Goal: Task Accomplishment & Management: Manage account settings

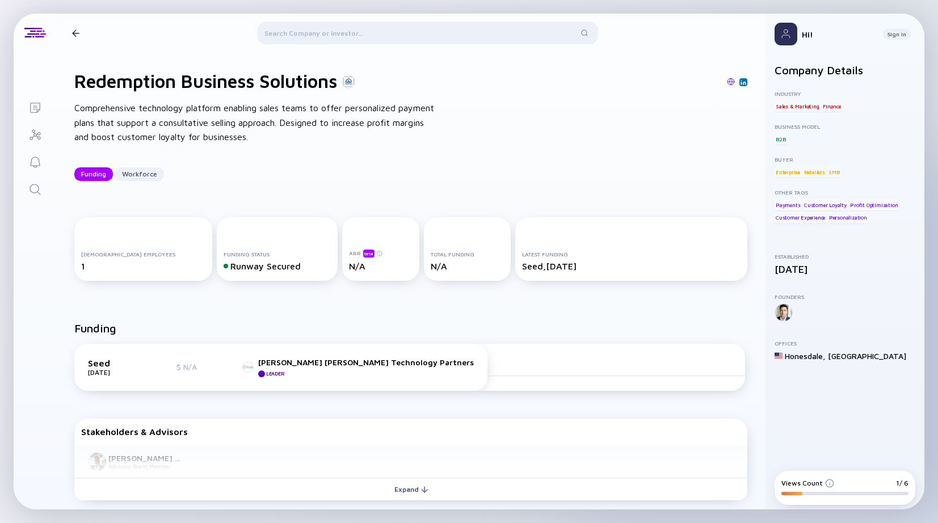
click at [793, 37] on img at bounding box center [786, 34] width 23 height 23
click at [895, 37] on div "Sign In" at bounding box center [897, 33] width 28 height 11
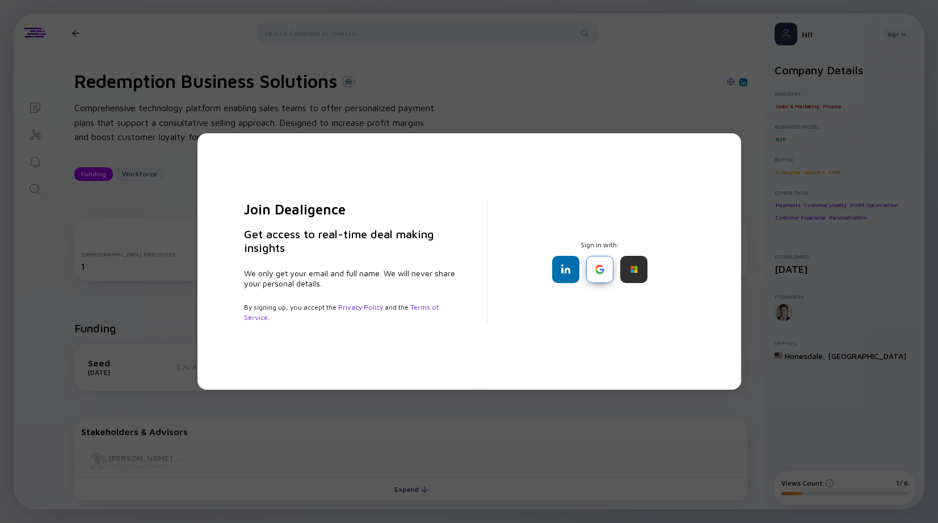
click at [589, 276] on div at bounding box center [599, 269] width 27 height 27
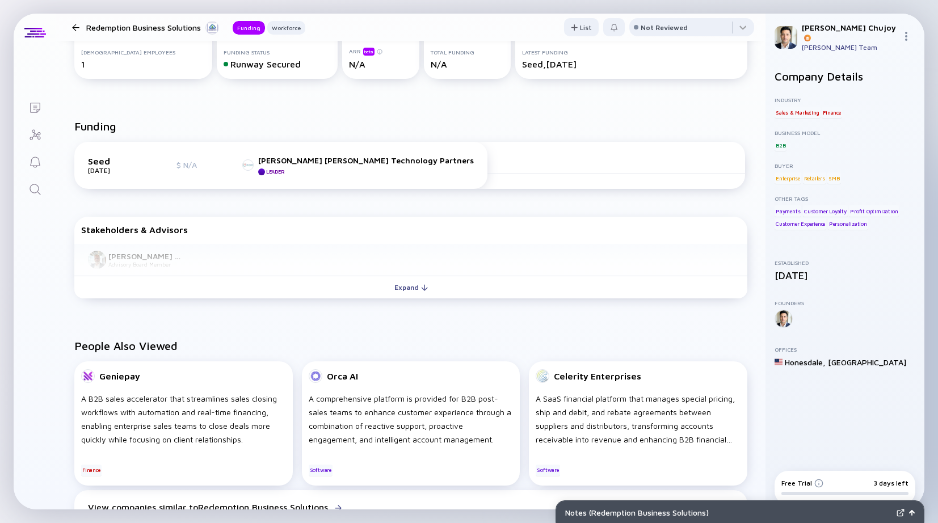
scroll to position [199, 0]
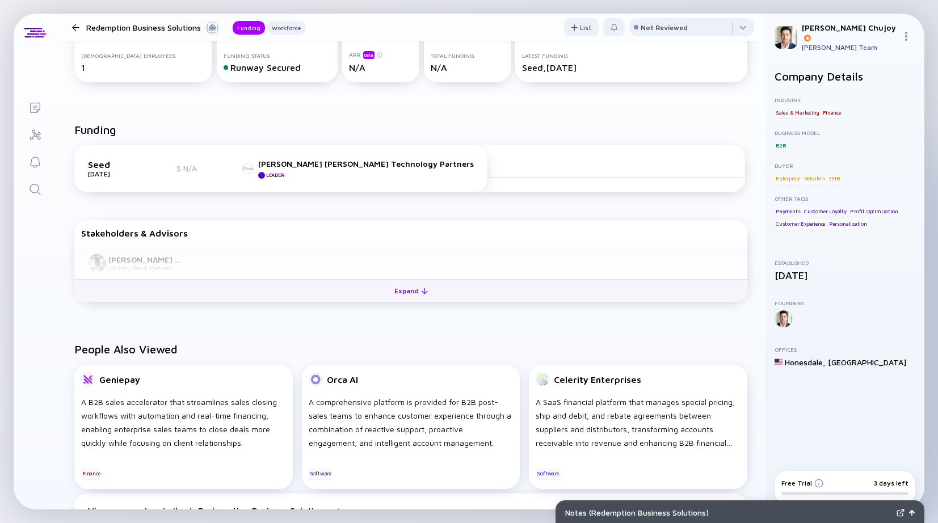
click at [405, 294] on div "Expand" at bounding box center [411, 291] width 47 height 18
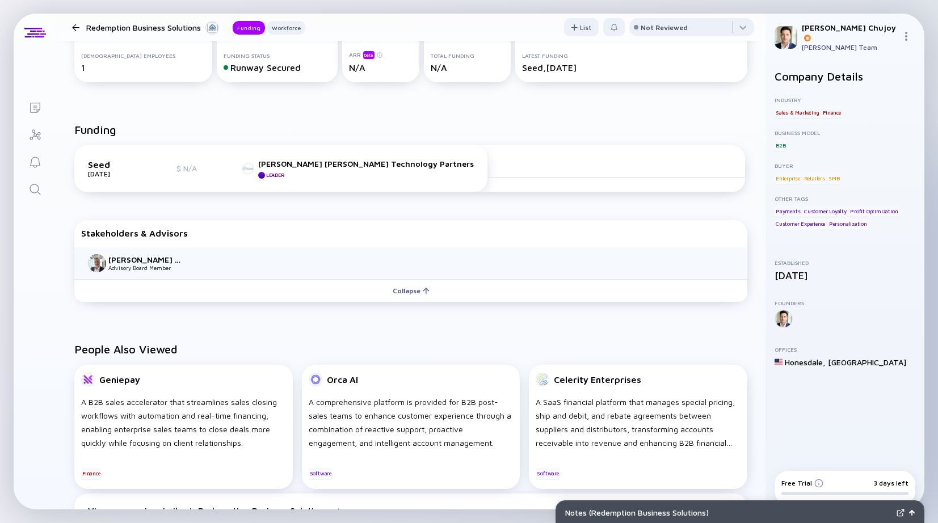
click at [306, 260] on div "Jason Deron Advisory Board Member" at bounding box center [410, 263] width 673 height 32
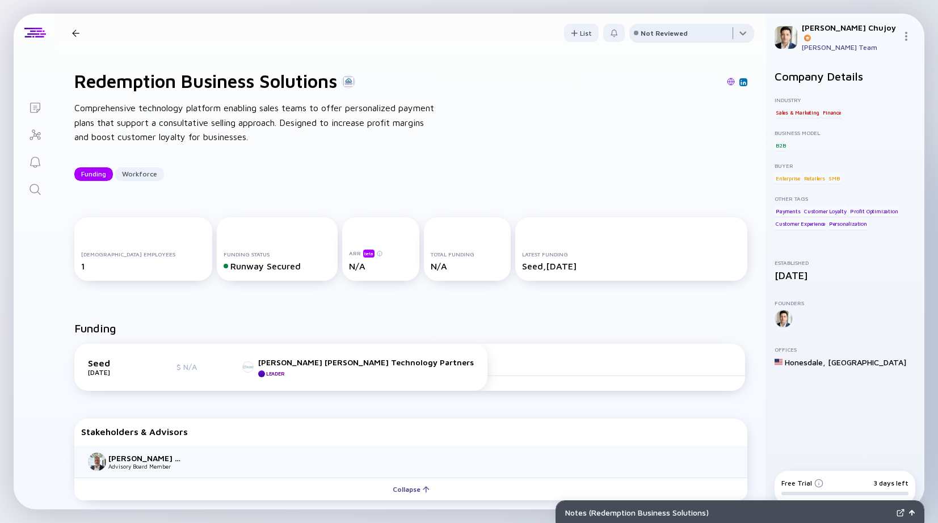
click at [747, 35] on div at bounding box center [691, 35] width 125 height 23
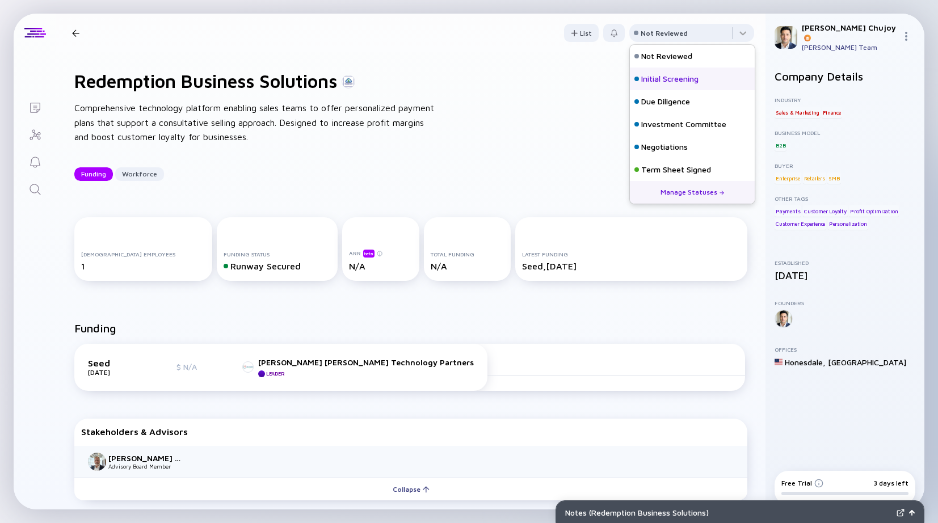
click at [682, 79] on div "Initial Screening" at bounding box center [669, 78] width 57 height 11
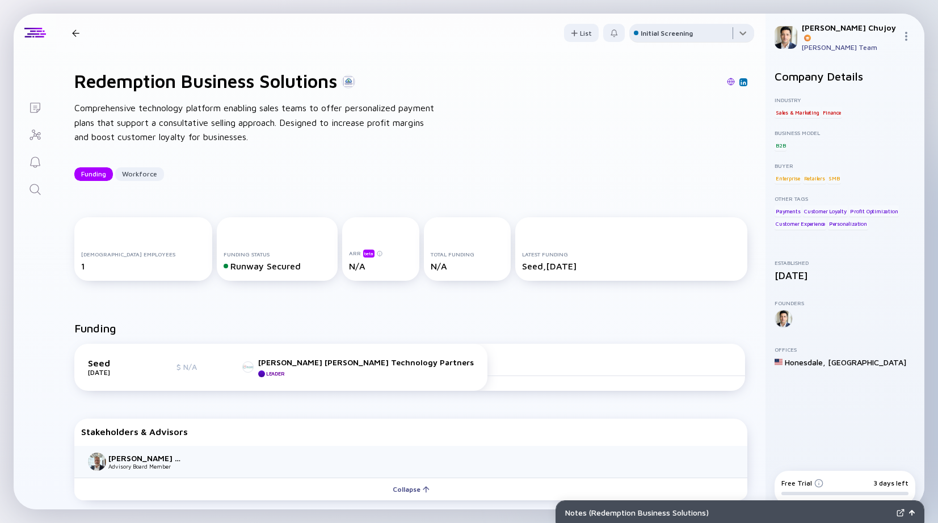
click at [751, 29] on div at bounding box center [691, 35] width 125 height 23
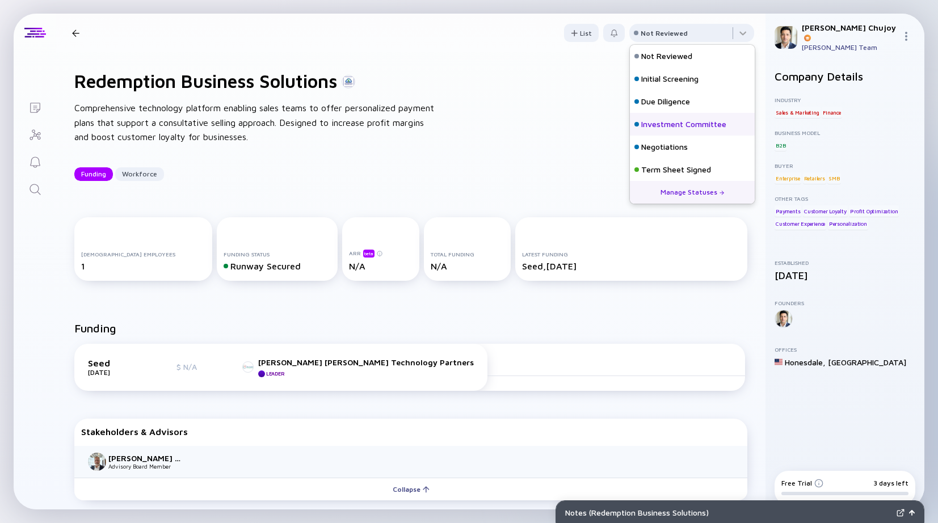
click at [685, 127] on div "Investment Committee" at bounding box center [683, 124] width 85 height 11
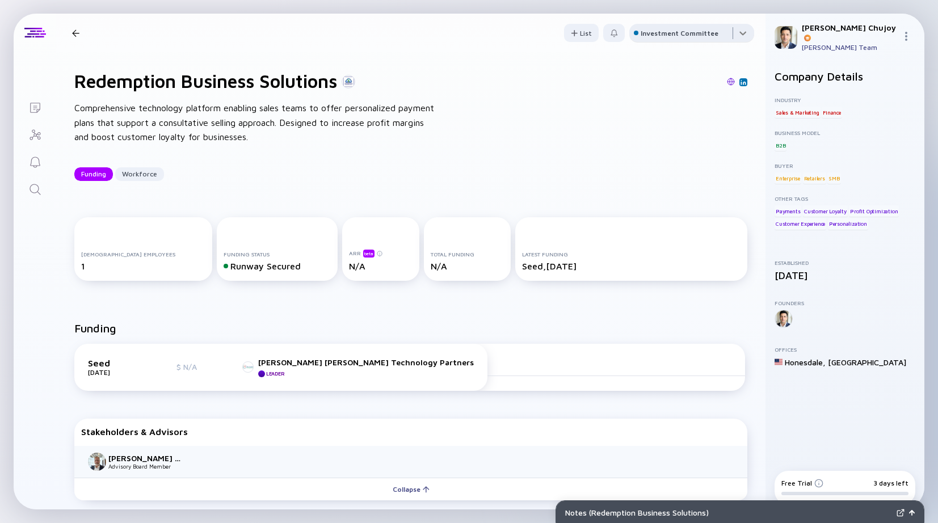
click at [746, 34] on div at bounding box center [691, 35] width 125 height 23
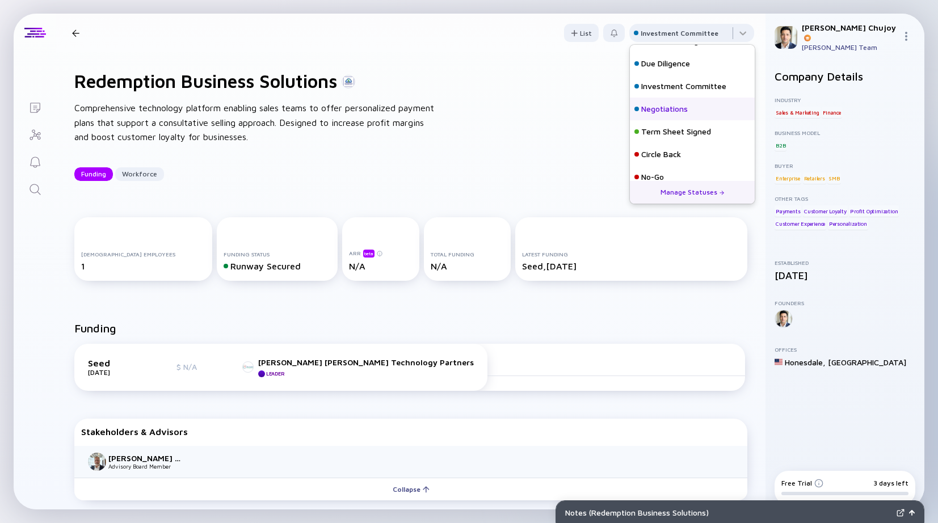
scroll to position [50, 0]
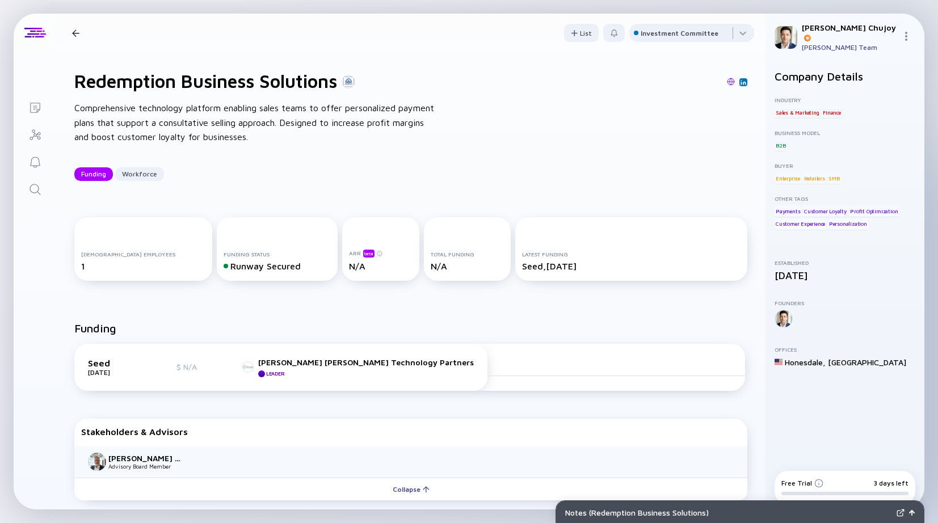
click at [571, 154] on div "Redemption Business Solutions Comprehensive technology platform enabling sales …" at bounding box center [410, 125] width 709 height 147
click at [41, 104] on link "Lists" at bounding box center [35, 106] width 43 height 27
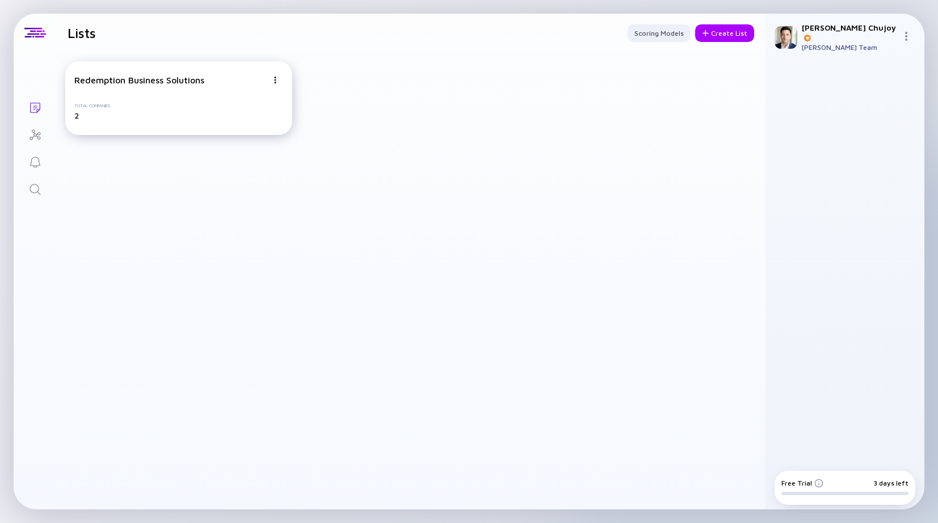
click at [124, 104] on div "Total Companies 2" at bounding box center [178, 111] width 209 height 17
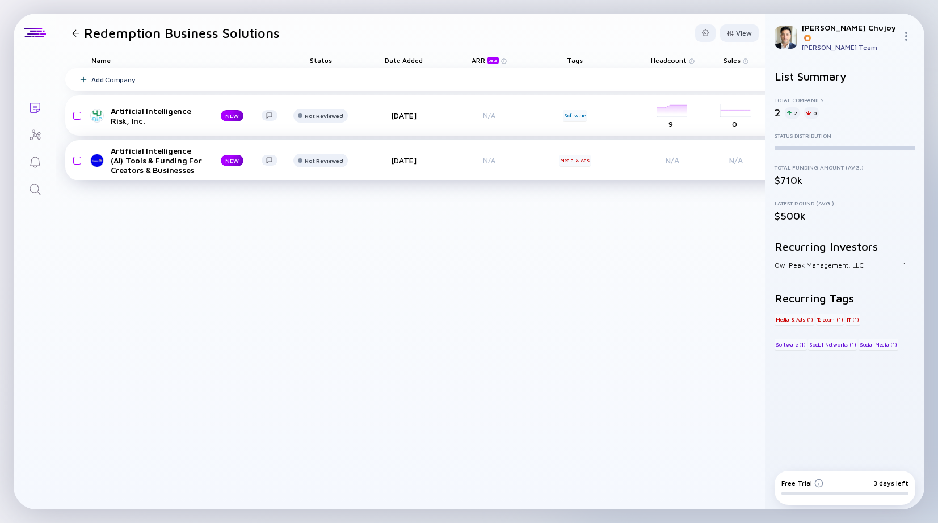
click at [675, 164] on div "N/A" at bounding box center [673, 160] width 64 height 32
click at [152, 175] on div "Artificial Intelligence (AI) Tools & Funding For Creators & Businesses NEW Not …" at bounding box center [556, 160] width 982 height 40
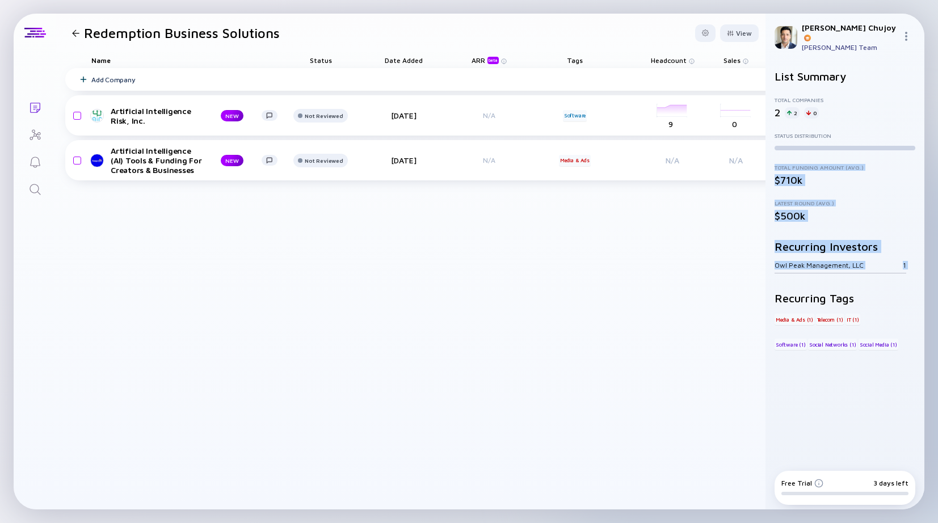
drag, startPoint x: 774, startPoint y: 159, endPoint x: 872, endPoint y: 268, distance: 146.3
click at [872, 268] on div "List Summary Total Companies 2 2 0 Status Distribution Total Funding Amount (Av…" at bounding box center [845, 233] width 141 height 326
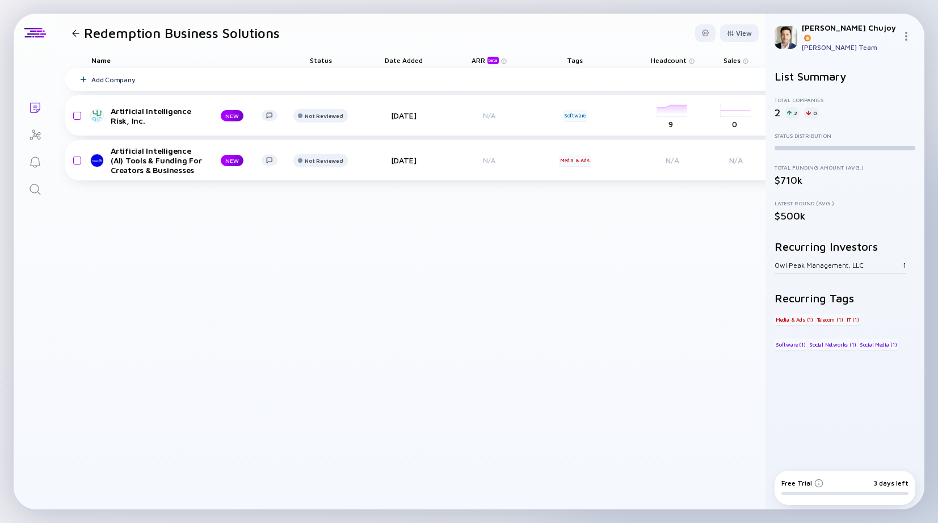
click at [777, 30] on img at bounding box center [786, 37] width 23 height 23
click at [128, 33] on h1 "Redemption Business Solutions" at bounding box center [182, 33] width 196 height 16
click at [74, 23] on header "Redemption Business Solutions View" at bounding box center [410, 33] width 709 height 39
click at [74, 30] on div at bounding box center [75, 33] width 7 height 7
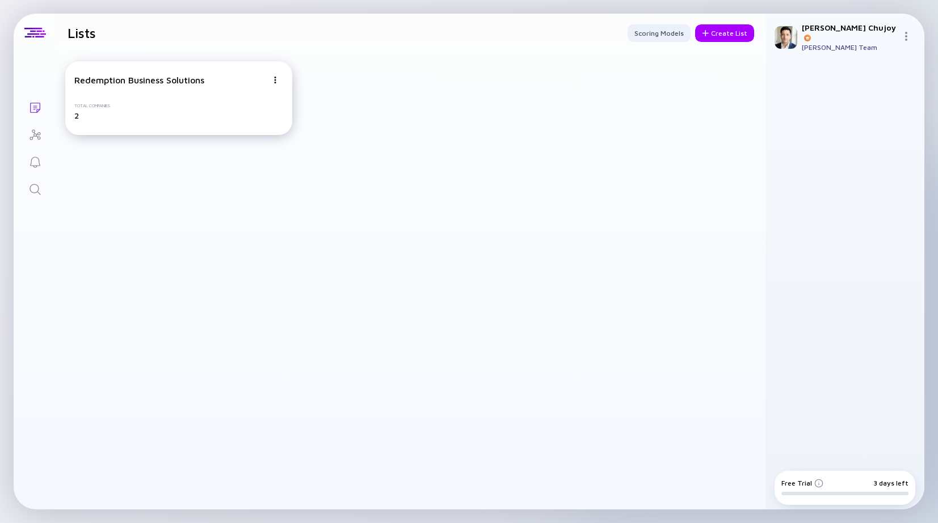
click at [83, 86] on div "Redemption Business Solutions Total Companies 2" at bounding box center [178, 98] width 227 height 74
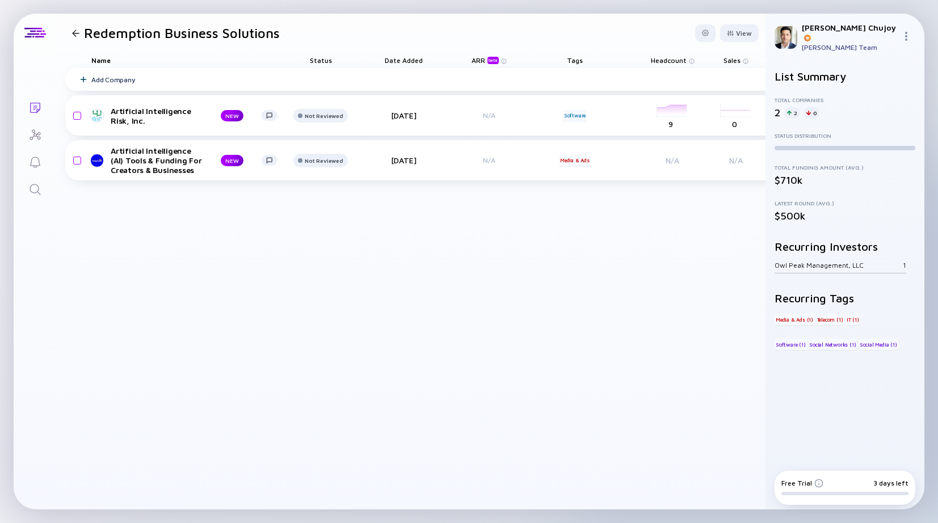
click at [72, 36] on div at bounding box center [75, 33] width 7 height 7
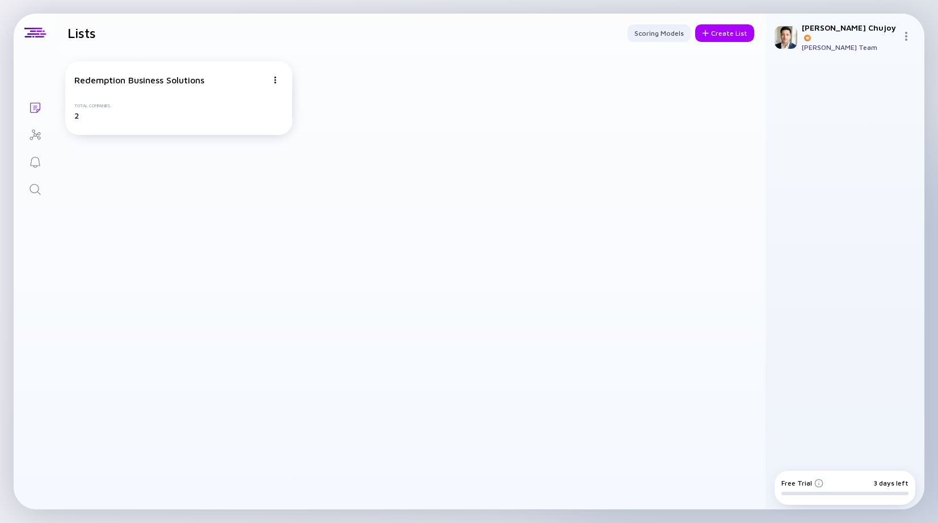
click at [71, 36] on h1 "Lists" at bounding box center [82, 33] width 28 height 16
click at [119, 80] on div "Redemption Business Solutions" at bounding box center [139, 80] width 130 height 10
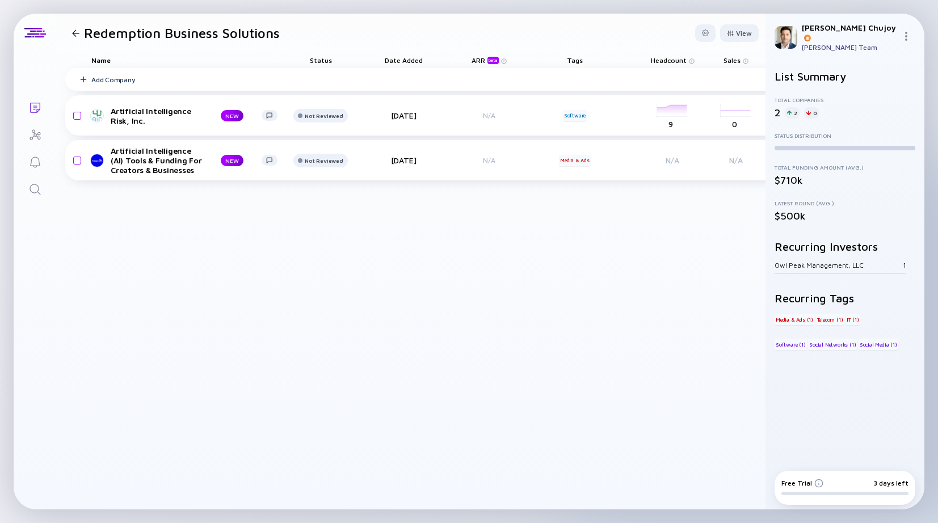
click at [777, 111] on div "2" at bounding box center [778, 113] width 6 height 12
click at [810, 32] on div "Felix Chujoy" at bounding box center [849, 32] width 95 height 19
click at [835, 27] on div "Felix Chujoy" at bounding box center [849, 32] width 95 height 19
click at [911, 32] on div at bounding box center [909, 37] width 14 height 11
click at [865, 112] on div "Team Members" at bounding box center [868, 116] width 75 height 23
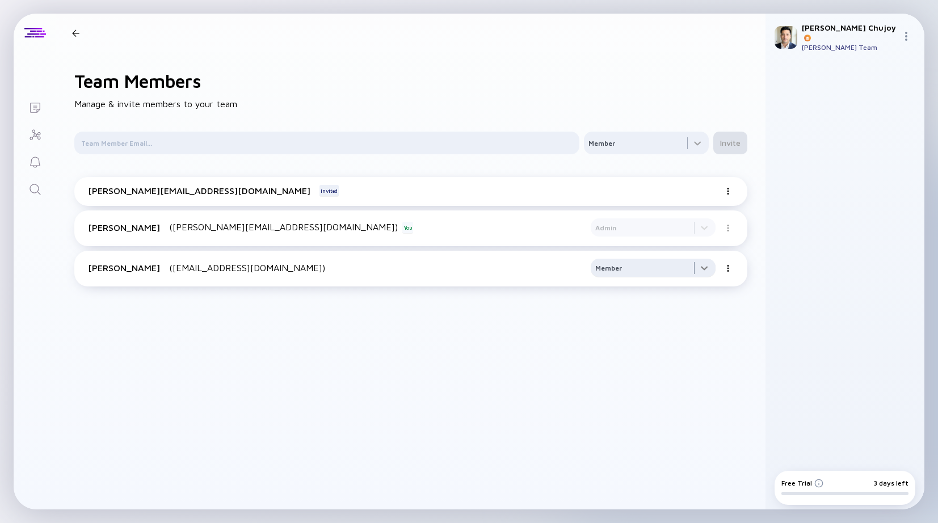
click at [703, 271] on div at bounding box center [653, 270] width 125 height 23
click at [655, 310] on div "Admin" at bounding box center [653, 313] width 125 height 23
click at [726, 272] on img at bounding box center [728, 268] width 7 height 7
click at [448, 360] on div at bounding box center [410, 386] width 673 height 191
click at [727, 193] on img at bounding box center [728, 191] width 7 height 7
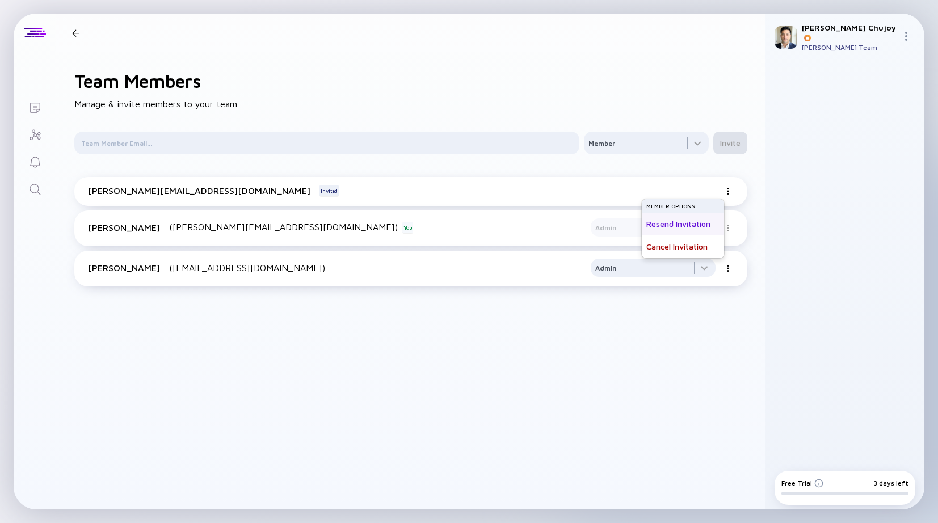
click at [692, 226] on div "Resend Invitation" at bounding box center [683, 224] width 82 height 23
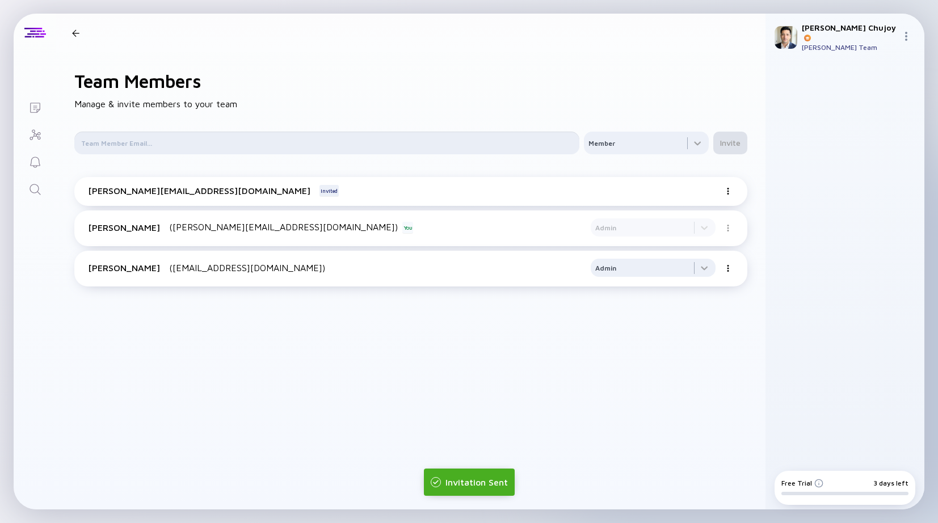
click at [393, 143] on input "text" at bounding box center [326, 142] width 491 height 11
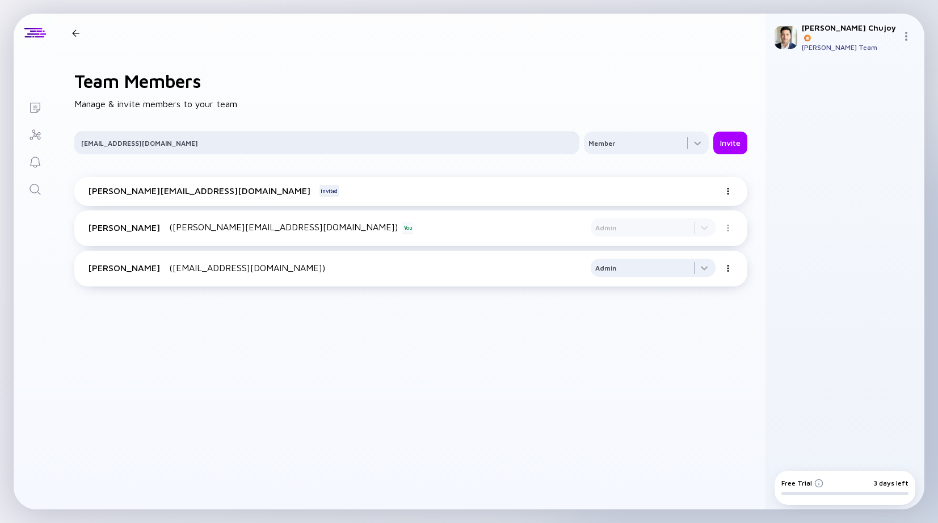
type input "tery@redemptionbusiness.com"
click at [722, 138] on div "Invite" at bounding box center [730, 142] width 34 height 19
click at [418, 147] on input "text" at bounding box center [326, 142] width 491 height 11
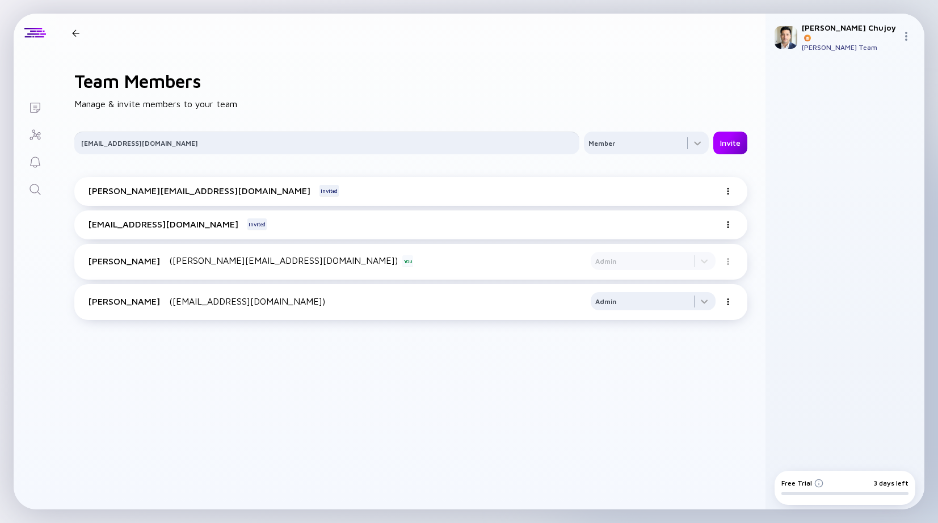
type input "amir@redemptionbusiness.com"
click at [731, 145] on div "Invite" at bounding box center [730, 142] width 34 height 19
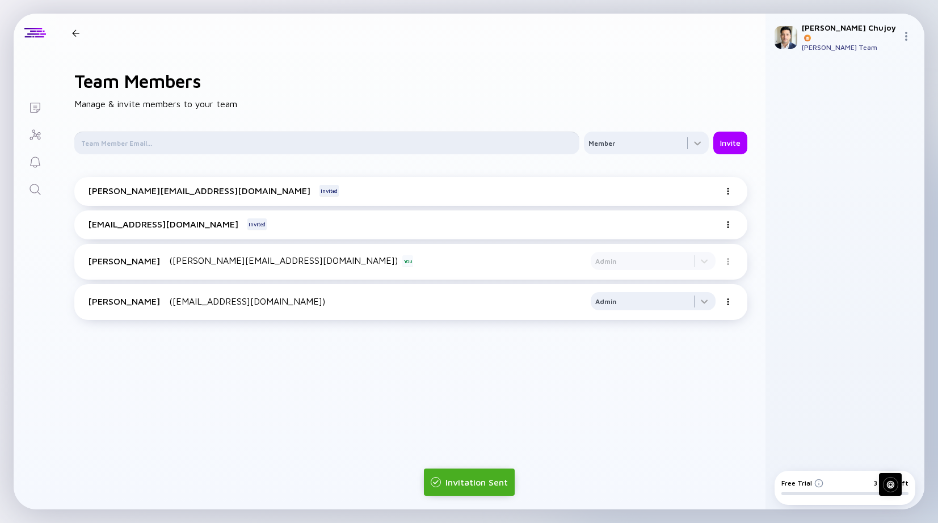
click at [375, 146] on input "text" at bounding box center [326, 142] width 491 height 11
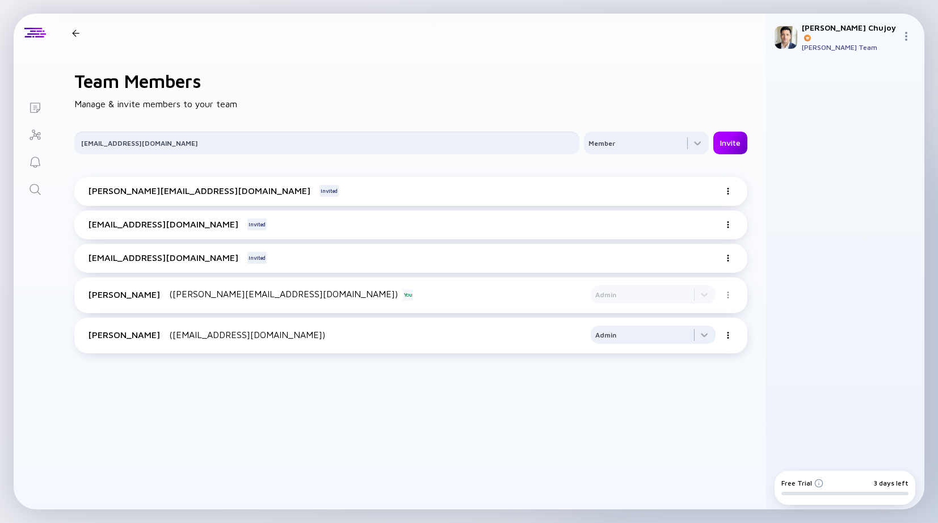
type input "teerth@redemptionbusiness.com"
click at [731, 142] on div "Invite" at bounding box center [730, 142] width 34 height 19
click at [383, 136] on div at bounding box center [326, 143] width 505 height 23
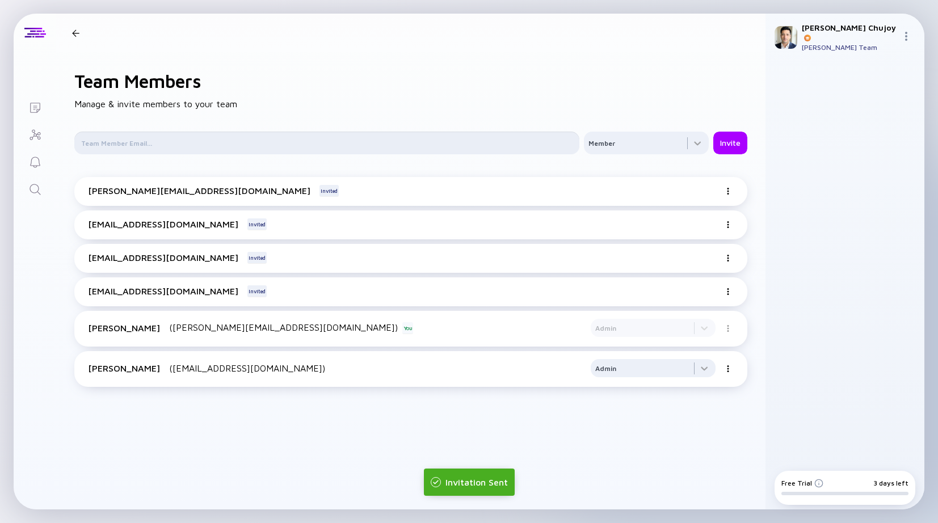
click at [363, 140] on input "text" at bounding box center [326, 142] width 491 height 11
type input "anisha@redemptionbusiness.com"
click at [730, 143] on div "Invite" at bounding box center [730, 142] width 34 height 19
click at [344, 141] on input "text" at bounding box center [326, 142] width 491 height 11
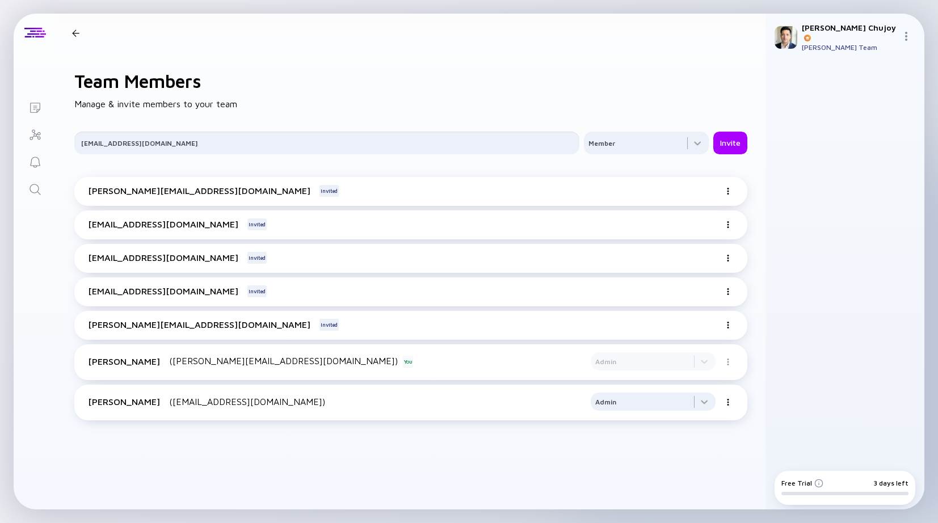
type input "karina@redemptionbusiness.com"
click at [711, 145] on div "karina@redemptionbusiness.com Member Invite" at bounding box center [410, 143] width 673 height 23
click at [729, 144] on div "Invite" at bounding box center [730, 142] width 34 height 19
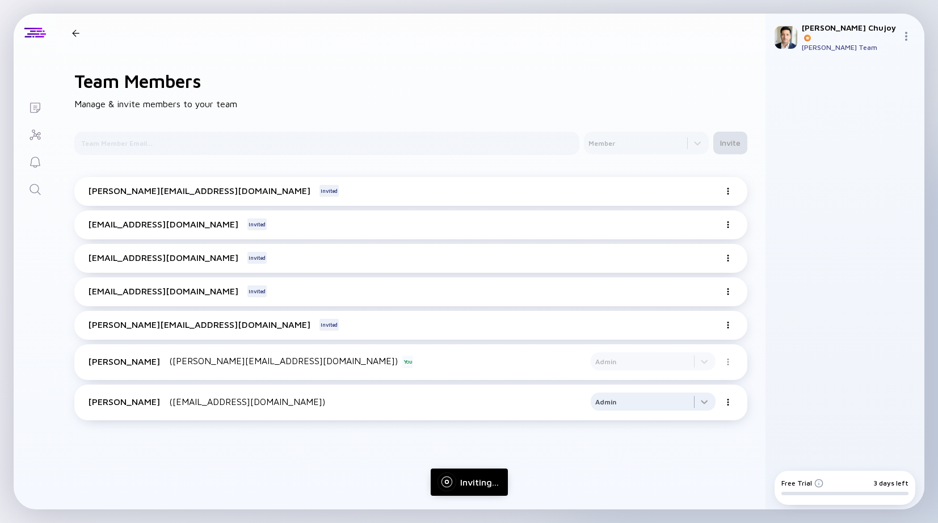
click at [407, 143] on input "text" at bounding box center [326, 142] width 491 height 11
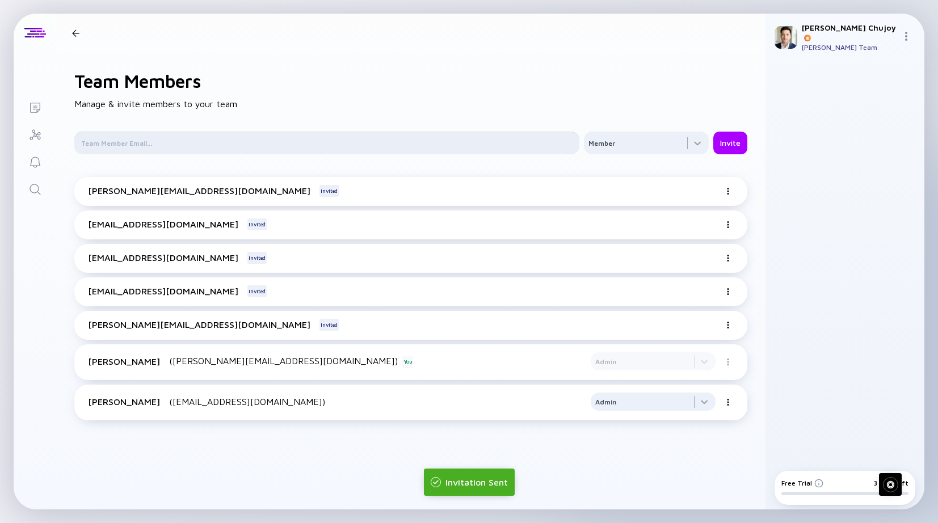
click at [377, 138] on input "text" at bounding box center [326, 142] width 491 height 11
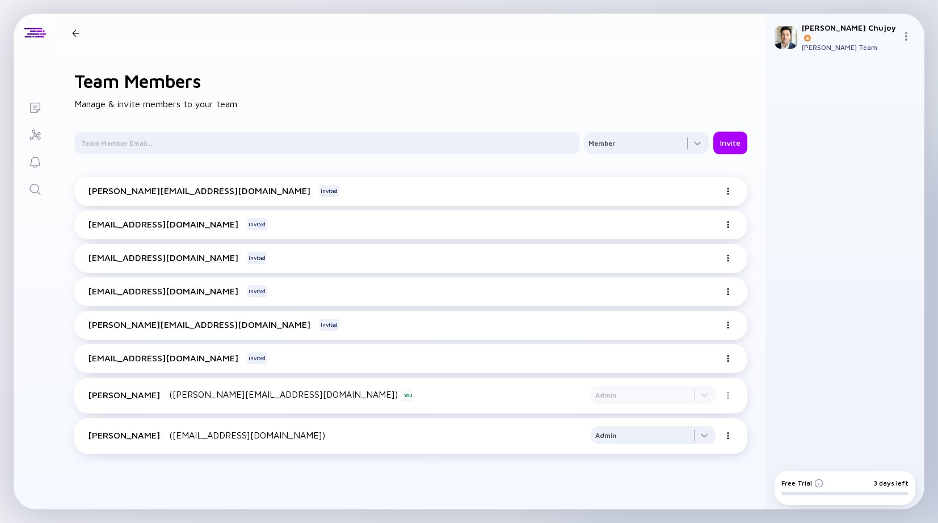
click at [732, 359] on div at bounding box center [729, 357] width 9 height 11
click at [198, 365] on div "karina@redemptionbusiness.com Invited MEMBER OPTIONS Resend Invitation Cancel I…" at bounding box center [410, 358] width 673 height 29
click at [331, 132] on div at bounding box center [326, 143] width 505 height 23
click at [149, 138] on input "text" at bounding box center [326, 142] width 491 height 11
click at [74, 16] on header at bounding box center [410, 33] width 709 height 39
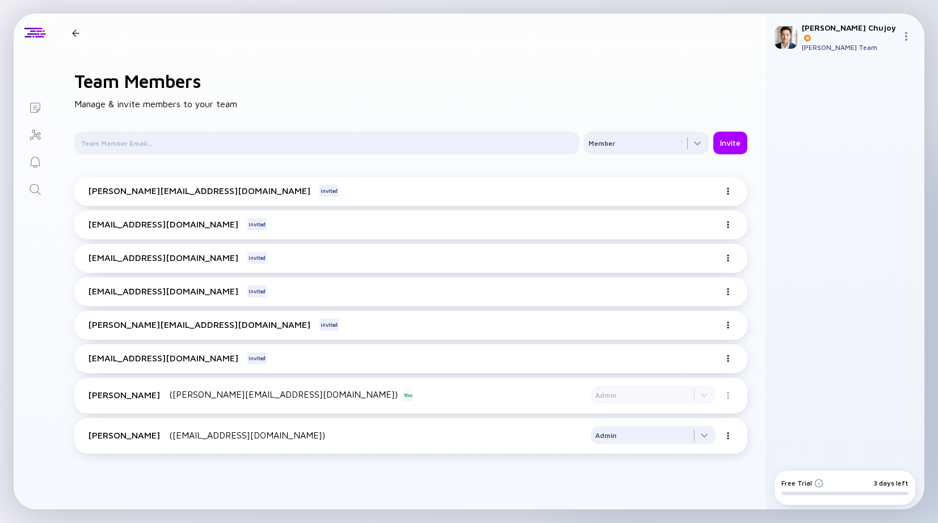
click at [73, 28] on header at bounding box center [410, 33] width 709 height 39
click at [73, 41] on header at bounding box center [410, 33] width 709 height 39
click at [73, 24] on header at bounding box center [410, 33] width 709 height 39
click at [80, 39] on header at bounding box center [410, 33] width 709 height 39
click at [78, 31] on div at bounding box center [75, 33] width 7 height 7
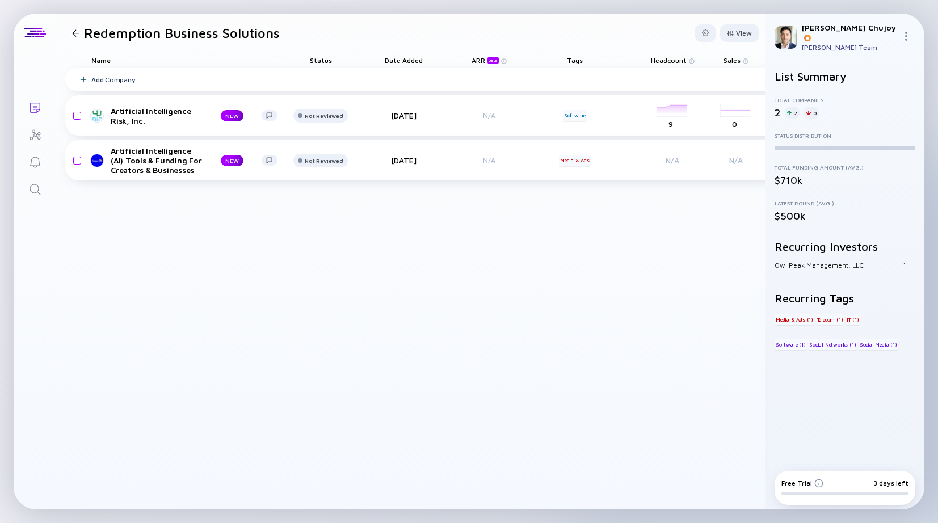
click at [900, 32] on div "[PERSON_NAME] [PERSON_NAME] Team" at bounding box center [844, 37] width 159 height 47
click at [904, 35] on img at bounding box center [906, 36] width 9 height 9
click at [878, 133] on div "Orders" at bounding box center [868, 139] width 75 height 23
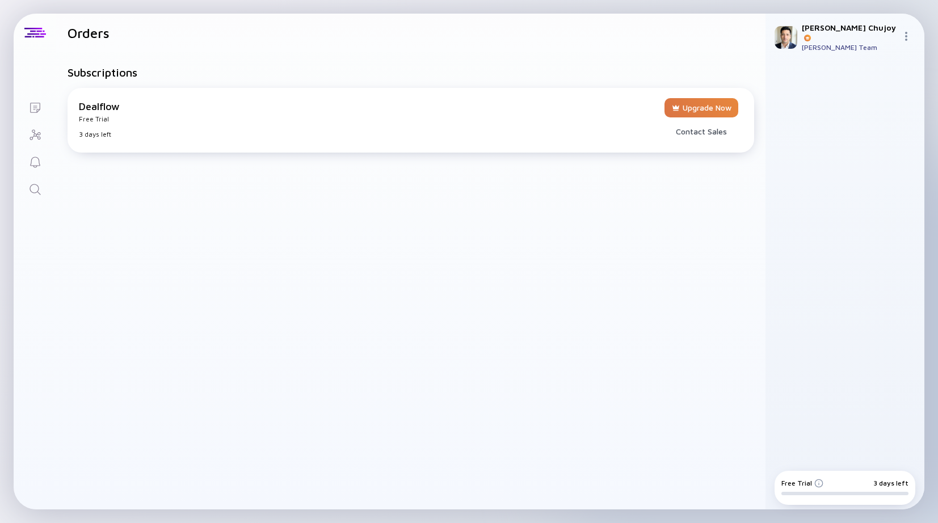
click at [506, 116] on div "Free Trial" at bounding box center [369, 119] width 581 height 9
click at [98, 107] on div "Dealflow" at bounding box center [369, 106] width 581 height 12
click at [904, 32] on img at bounding box center [906, 36] width 9 height 9
click at [862, 158] on div "Settings" at bounding box center [868, 161] width 75 height 23
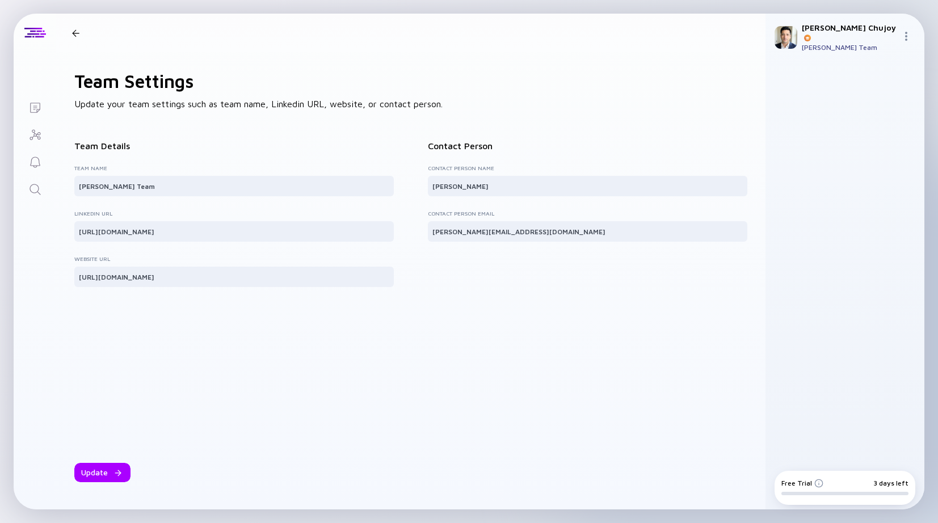
click at [907, 32] on img at bounding box center [906, 36] width 9 height 9
click at [873, 69] on div "Team" at bounding box center [868, 76] width 75 height 14
click at [831, 75] on div "Felix Chujoy Felix Chujoy's Team Sign Out Team Upgrade Team Members Orders Sett…" at bounding box center [844, 262] width 159 height 496
click at [904, 27] on div "[PERSON_NAME] [PERSON_NAME] Team" at bounding box center [844, 37] width 159 height 47
click at [906, 34] on img at bounding box center [906, 36] width 9 height 9
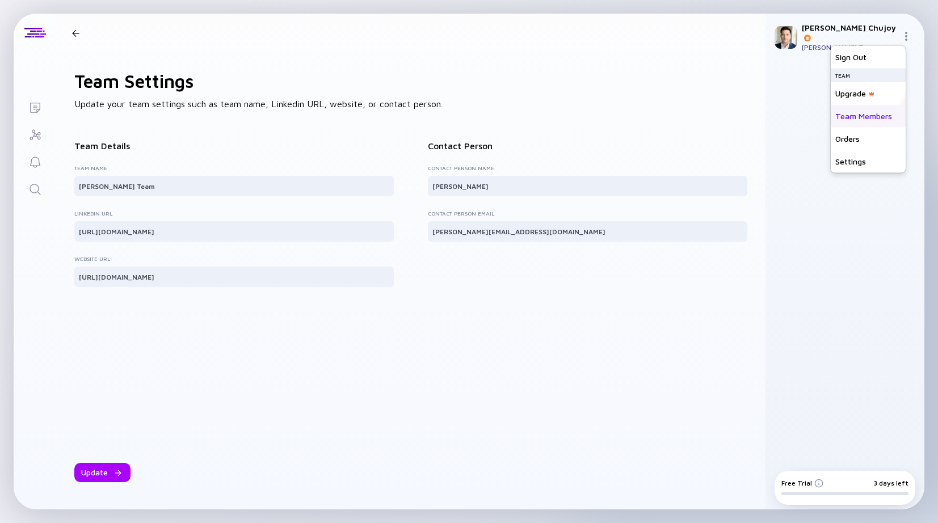
click at [861, 116] on div "Team Members" at bounding box center [868, 116] width 75 height 23
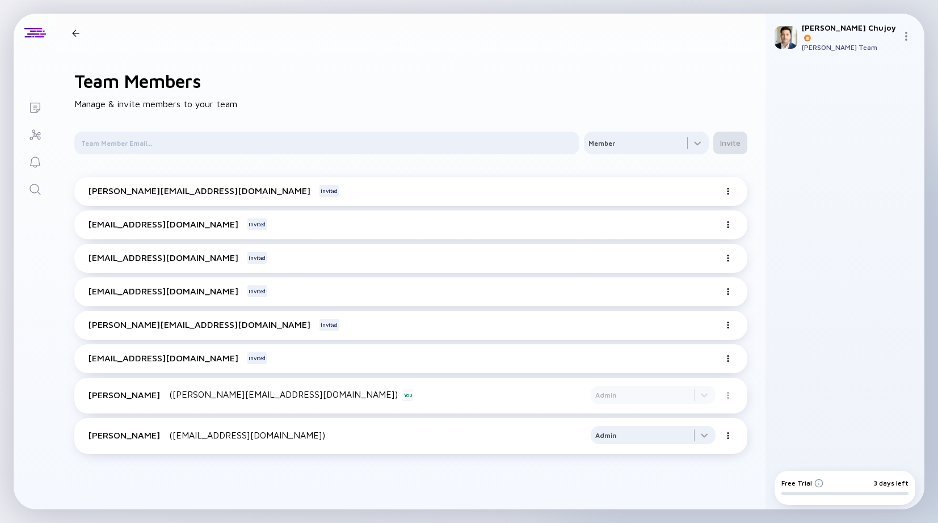
click at [731, 392] on div at bounding box center [729, 394] width 9 height 11
click at [416, 141] on input "text" at bounding box center [326, 142] width 491 height 11
type input "jim@redemptionbusiness.com"
click at [737, 139] on div "Invite" at bounding box center [730, 142] width 34 height 19
click at [426, 146] on input "text" at bounding box center [326, 142] width 491 height 11
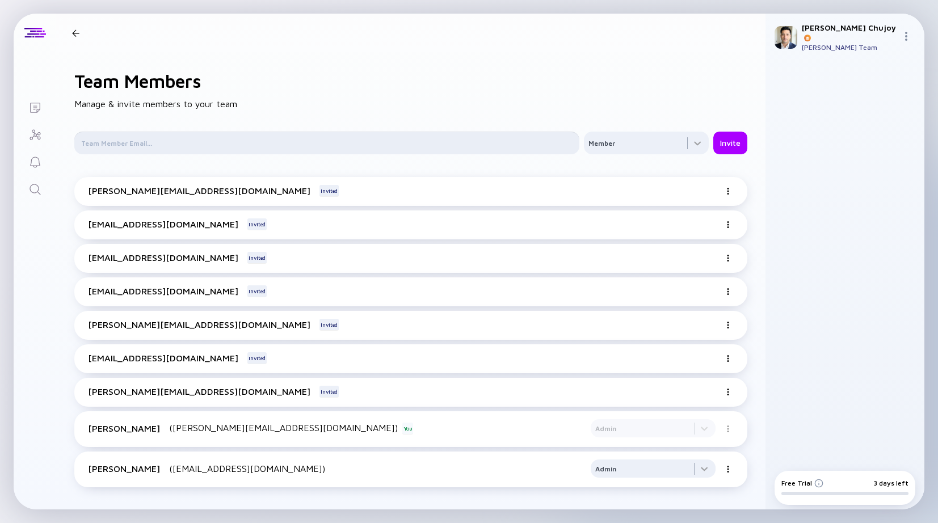
click at [379, 140] on input "text" at bounding box center [326, 142] width 491 height 11
click at [33, 131] on icon "Investor Map" at bounding box center [35, 135] width 14 height 14
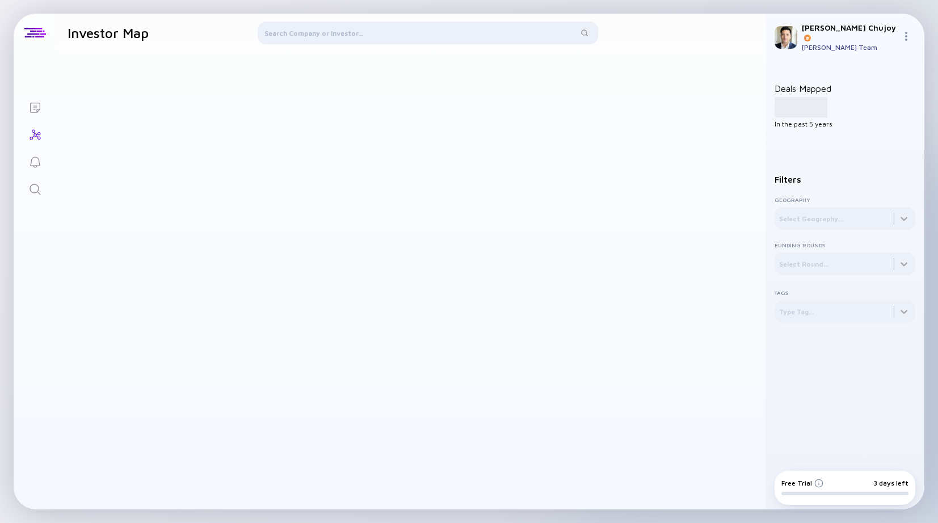
click at [342, 29] on div at bounding box center [428, 35] width 340 height 27
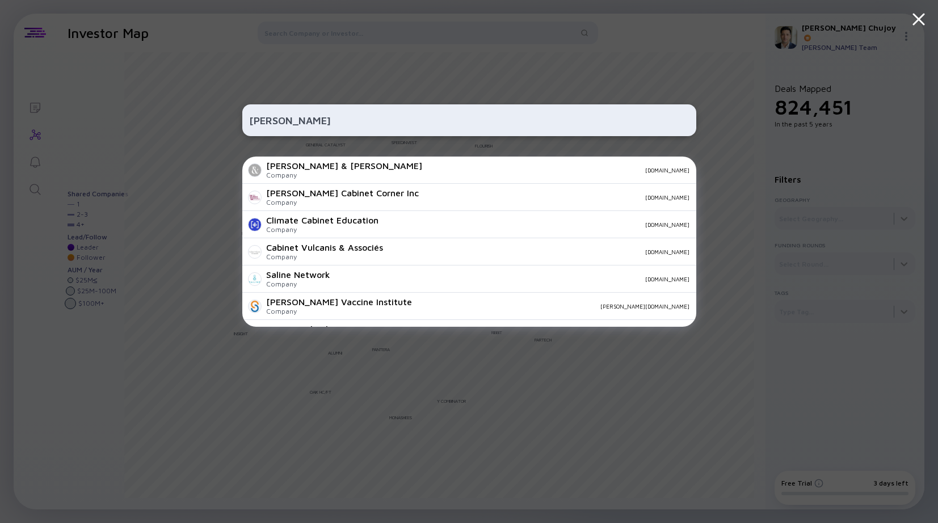
click at [351, 121] on input "ralph sabine" at bounding box center [469, 120] width 440 height 20
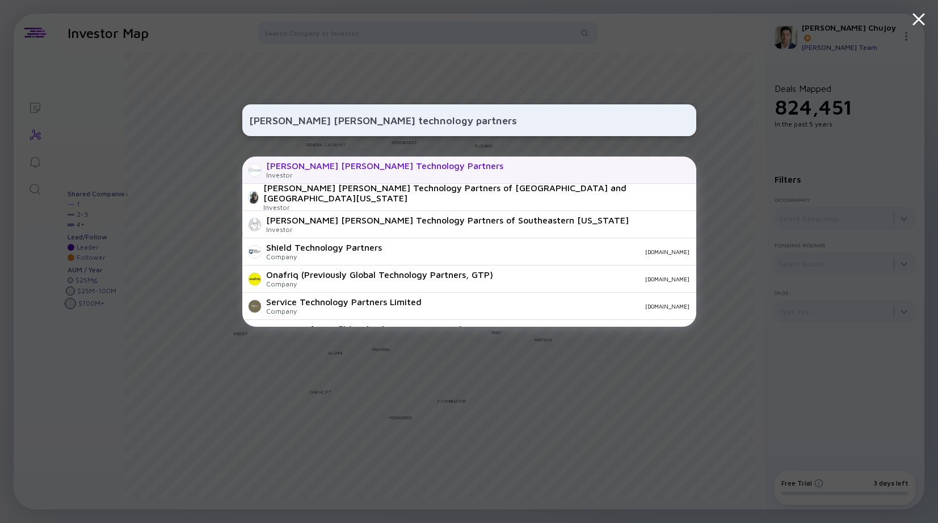
type input "ben franklin technology partners"
click at [537, 168] on div "Ben Franklin Technology Partners Investor" at bounding box center [469, 170] width 454 height 27
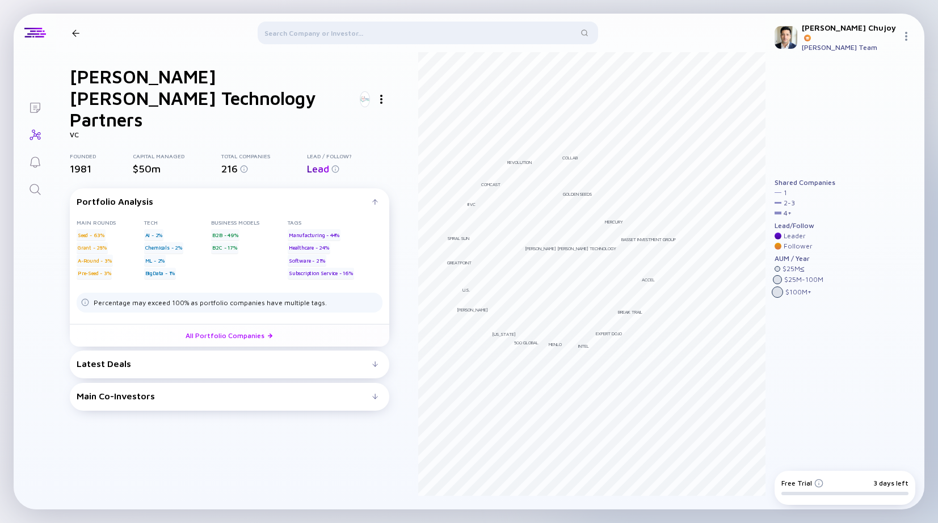
click at [212, 351] on div "Latest Deals Redemption Business Solutions Aug 2025 B2B Seed Platforms I Need A…" at bounding box center [229, 365] width 319 height 28
click at [197, 359] on div "Latest Deals" at bounding box center [225, 364] width 296 height 10
click at [197, 363] on div "Redemption Business Solutions Aug 2025 B2B Seed Platforms I Need A Speaker Apr …" at bounding box center [230, 363] width 306 height 0
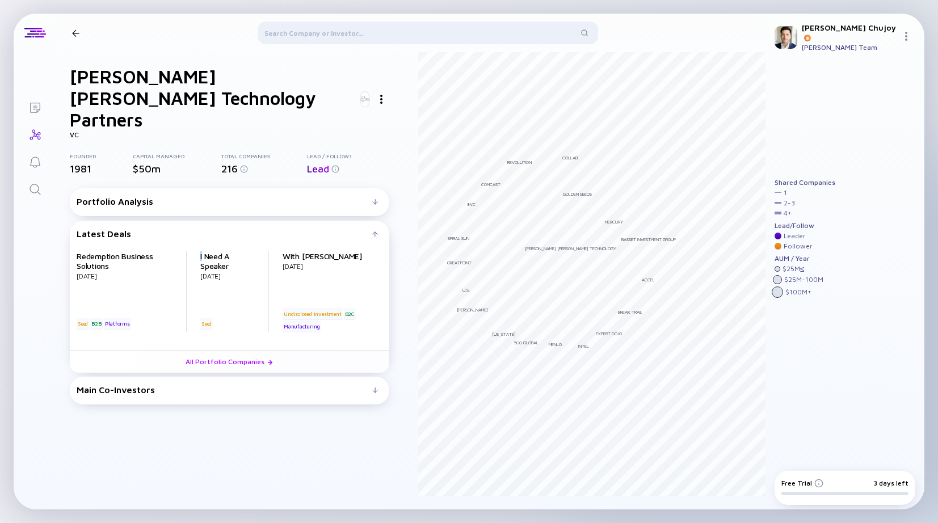
click at [197, 350] on link "All Portfolio Companies" at bounding box center [229, 361] width 319 height 23
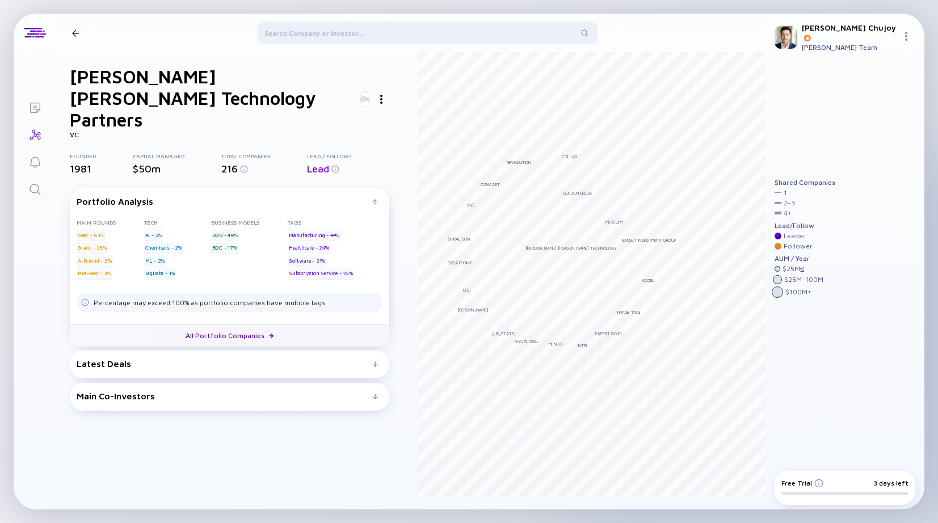
click at [175, 324] on link "All Portfolio Companies" at bounding box center [229, 335] width 319 height 23
click at [97, 355] on div "Latest Deals Redemption Business Solutions Aug 2025 B2B Seed Platforms I Need A…" at bounding box center [229, 365] width 319 height 28
click at [99, 351] on div "Latest Deals Redemption Business Solutions Aug 2025 B2B Seed Platforms I Need A…" at bounding box center [229, 365] width 319 height 28
click at [96, 359] on div "Latest Deals" at bounding box center [225, 364] width 296 height 10
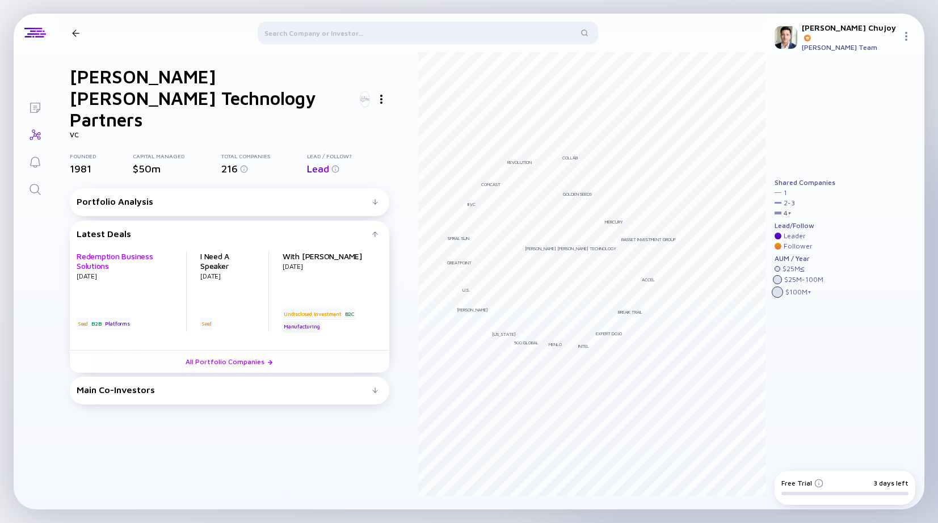
click at [108, 251] on link "Redemption Business Solutions" at bounding box center [115, 260] width 77 height 19
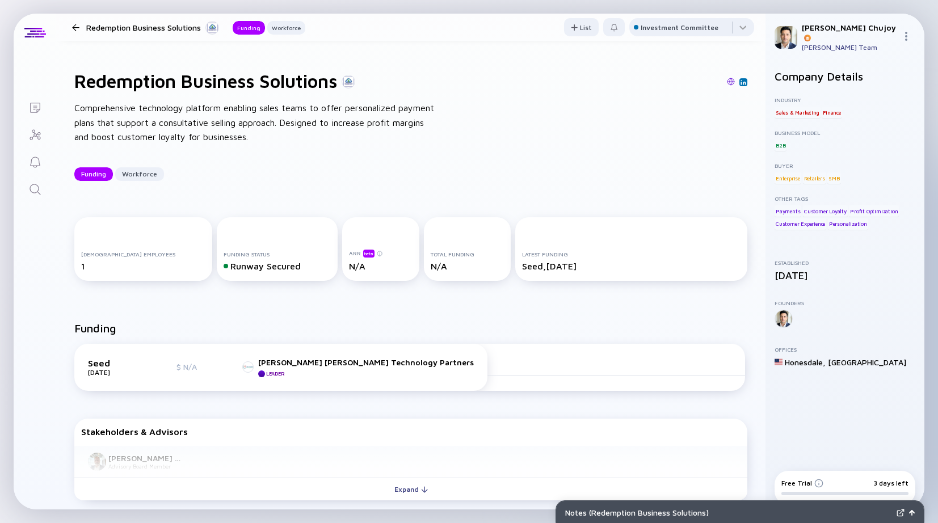
scroll to position [174, 0]
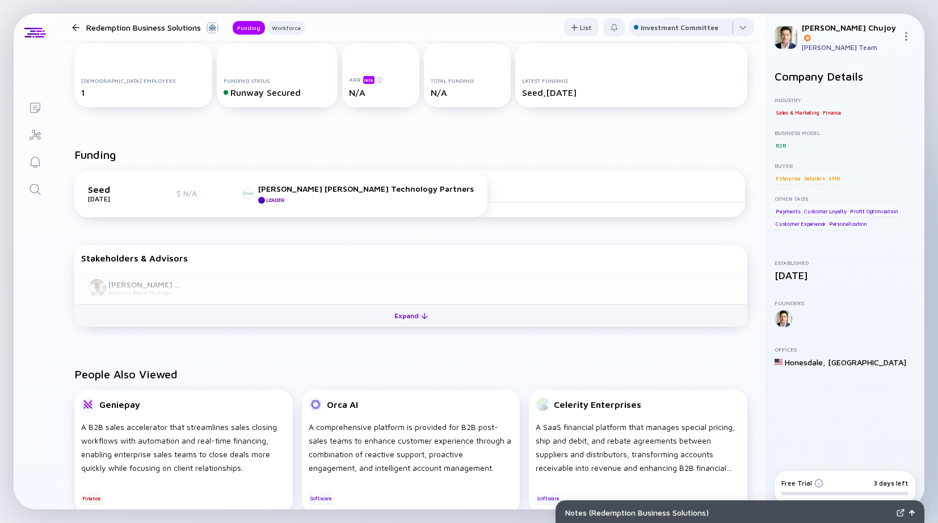
click at [418, 312] on div "Expand" at bounding box center [411, 316] width 47 height 18
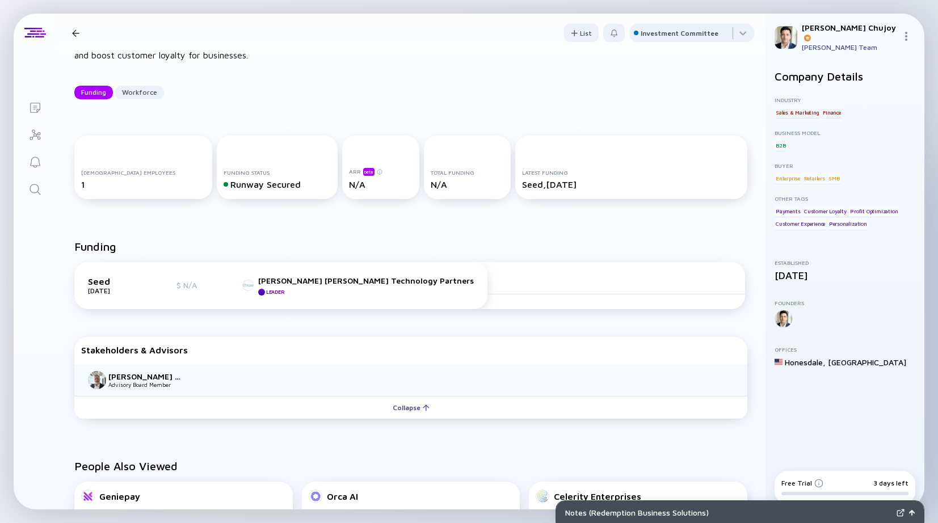
scroll to position [0, 0]
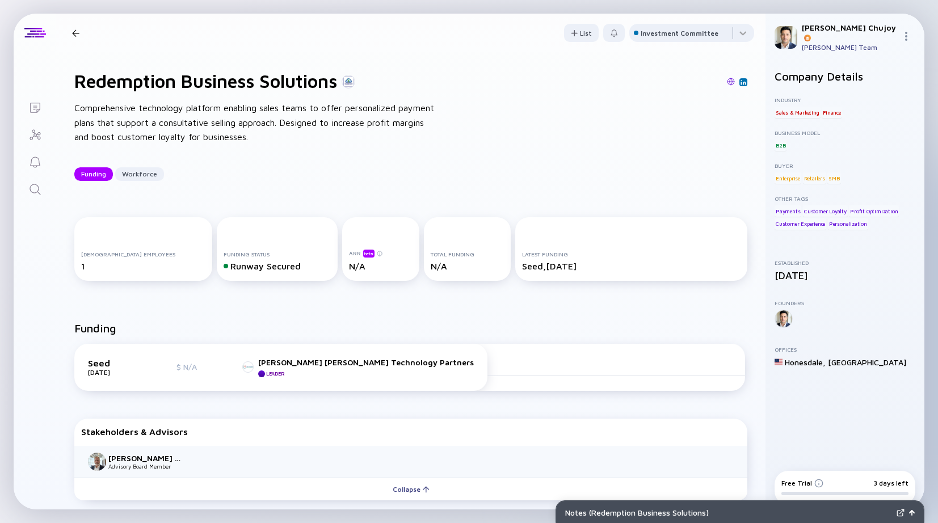
click at [899, 32] on div "[PERSON_NAME] [PERSON_NAME] Team" at bounding box center [844, 37] width 159 height 47
click at [908, 36] on img at bounding box center [906, 36] width 9 height 9
drag, startPoint x: 863, startPoint y: 132, endPoint x: 863, endPoint y: 157, distance: 25.0
click at [863, 157] on div "Sign Out Team Upgrade Team Members Orders Settings" at bounding box center [868, 109] width 75 height 127
click at [858, 159] on div "Settings" at bounding box center [868, 161] width 75 height 23
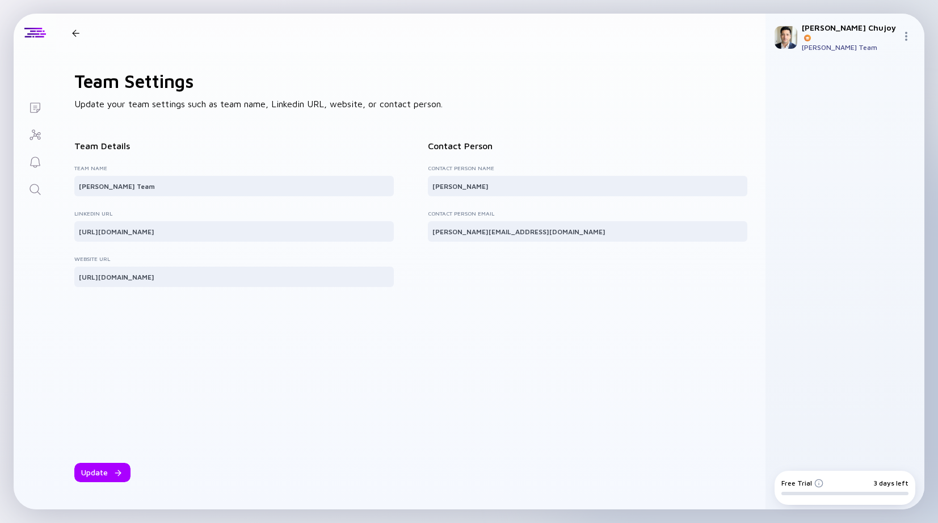
click at [911, 36] on div at bounding box center [909, 37] width 14 height 11
click at [859, 141] on div "Orders" at bounding box center [868, 139] width 75 height 23
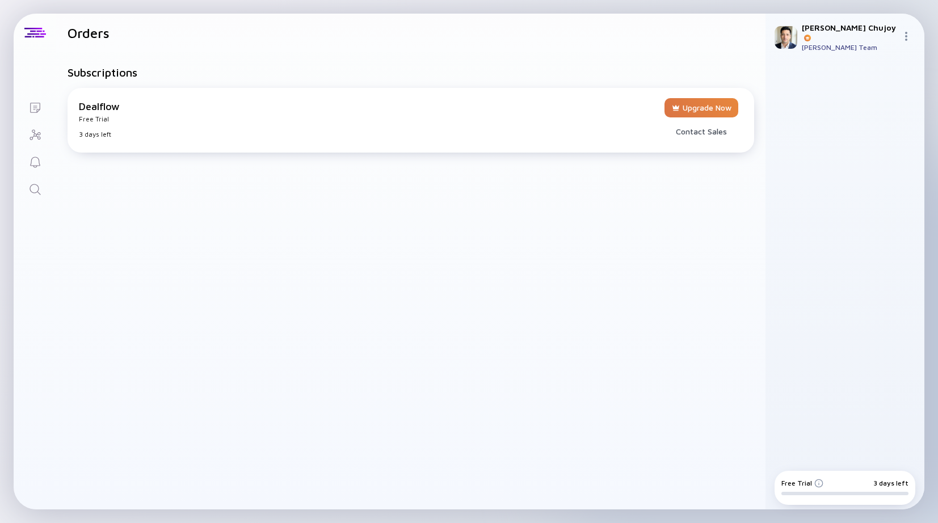
click at [104, 110] on div "Dealflow" at bounding box center [369, 106] width 581 height 12
click at [94, 133] on div "3 days left" at bounding box center [369, 134] width 581 height 9
click at [34, 162] on icon "Reminders" at bounding box center [35, 162] width 14 height 14
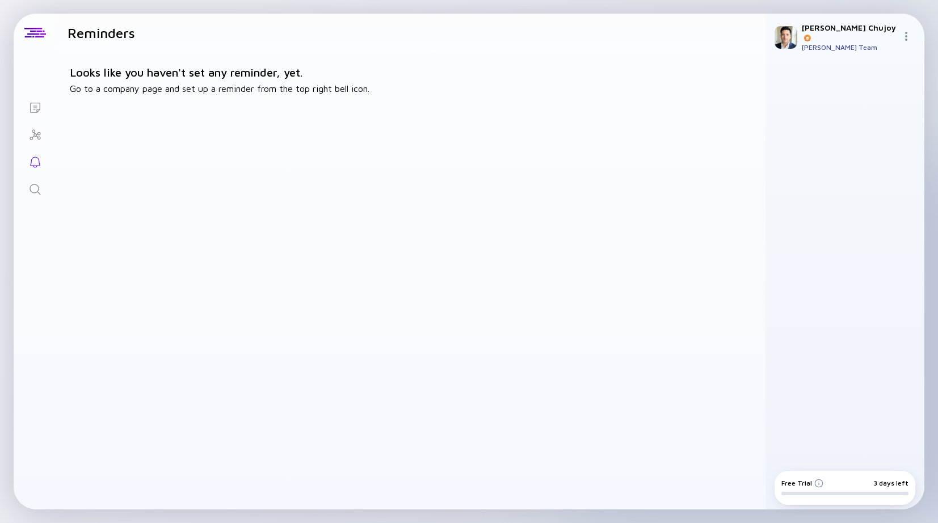
click at [32, 184] on icon "Search" at bounding box center [35, 189] width 11 height 11
click at [40, 107] on icon "Lists" at bounding box center [35, 108] width 14 height 14
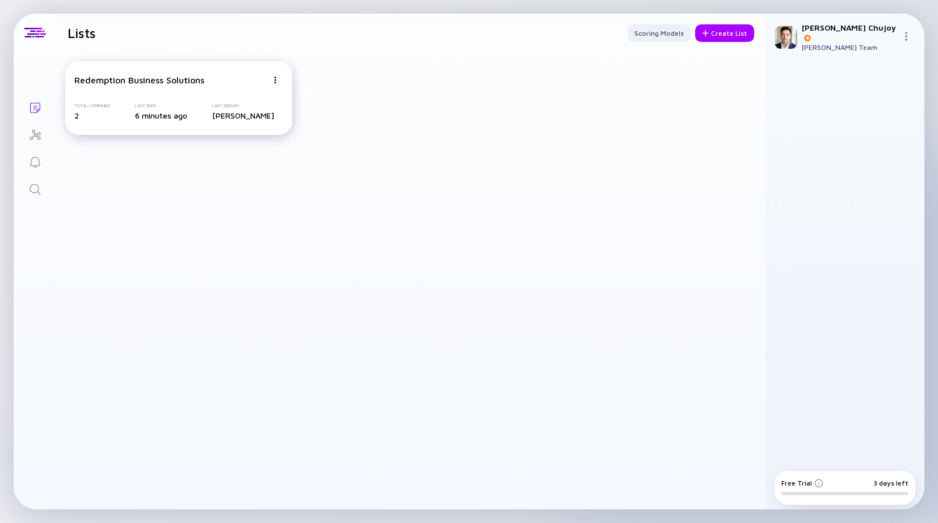
click at [91, 123] on div "Redemption Business Solutions Total Companies 2 Last Seen 6 minutes ago Last Se…" at bounding box center [178, 98] width 227 height 74
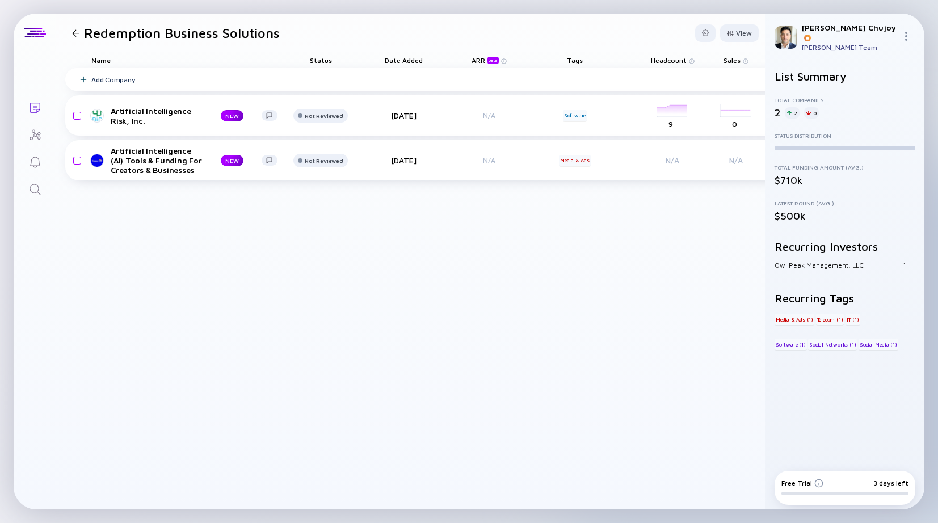
click at [912, 32] on div at bounding box center [909, 37] width 14 height 11
click at [858, 155] on div "Settings" at bounding box center [868, 161] width 75 height 23
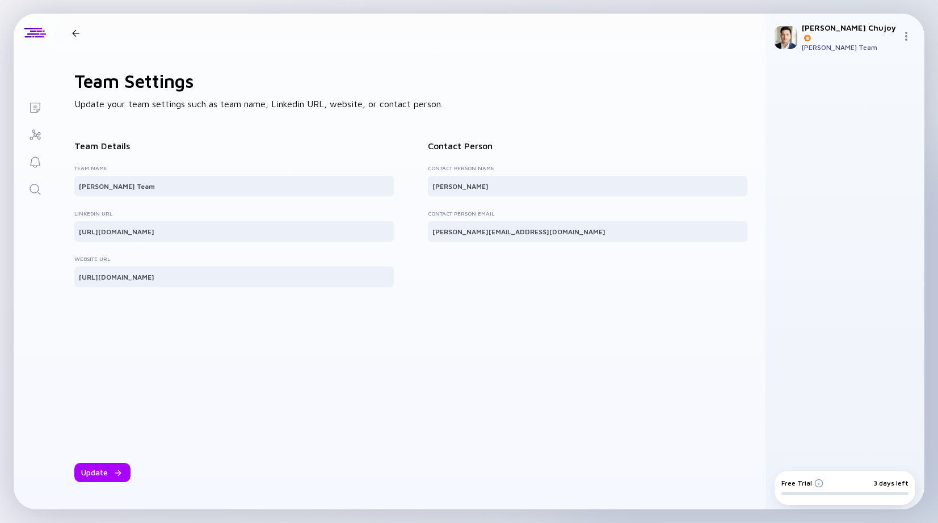
click at [811, 43] on div "[PERSON_NAME] Team" at bounding box center [849, 47] width 95 height 9
click at [780, 35] on img at bounding box center [786, 37] width 23 height 23
click at [73, 31] on div at bounding box center [75, 33] width 7 height 7
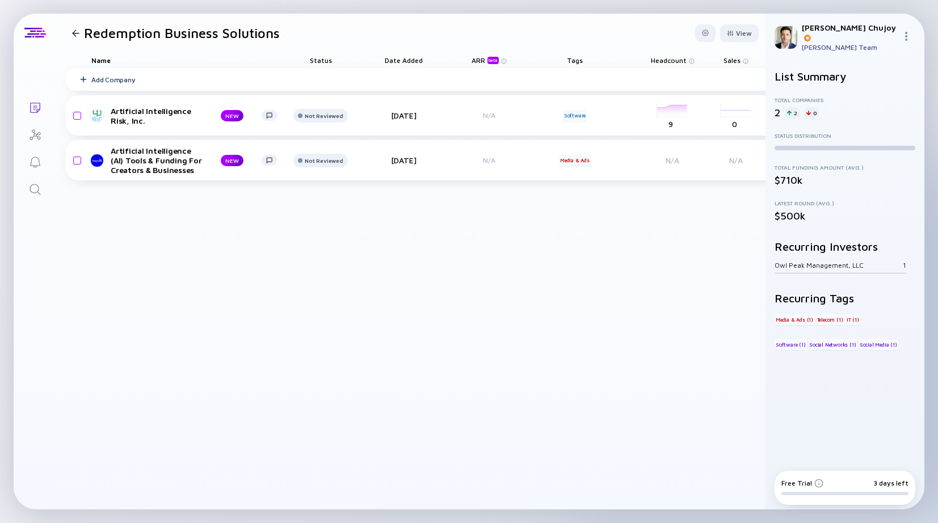
click at [83, 32] on div at bounding box center [76, 33] width 16 height 7
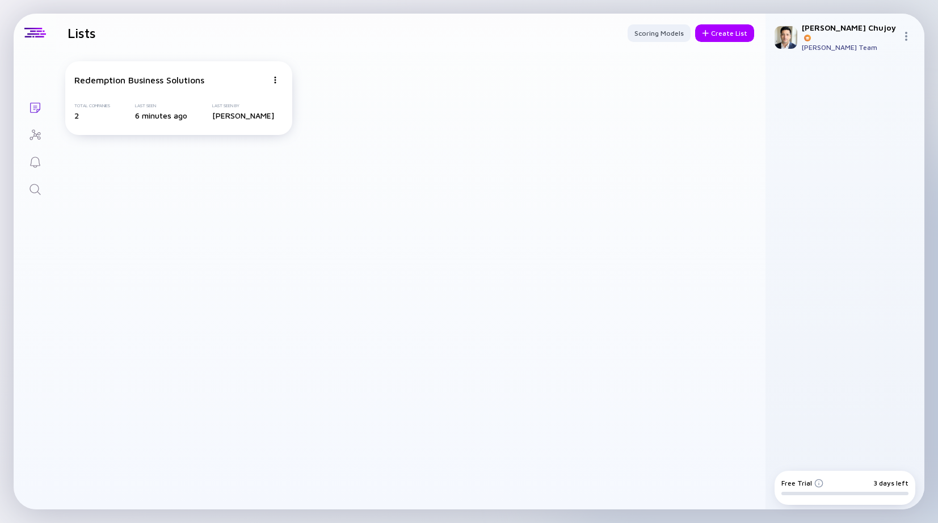
click at [924, 19] on div "[PERSON_NAME] [PERSON_NAME] Team" at bounding box center [844, 37] width 159 height 47
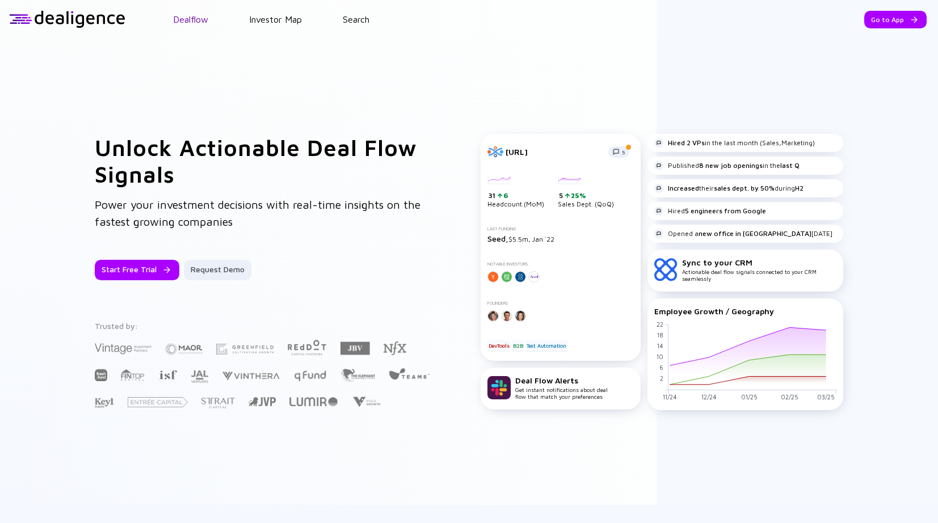
click at [185, 17] on link "Dealflow" at bounding box center [190, 19] width 35 height 10
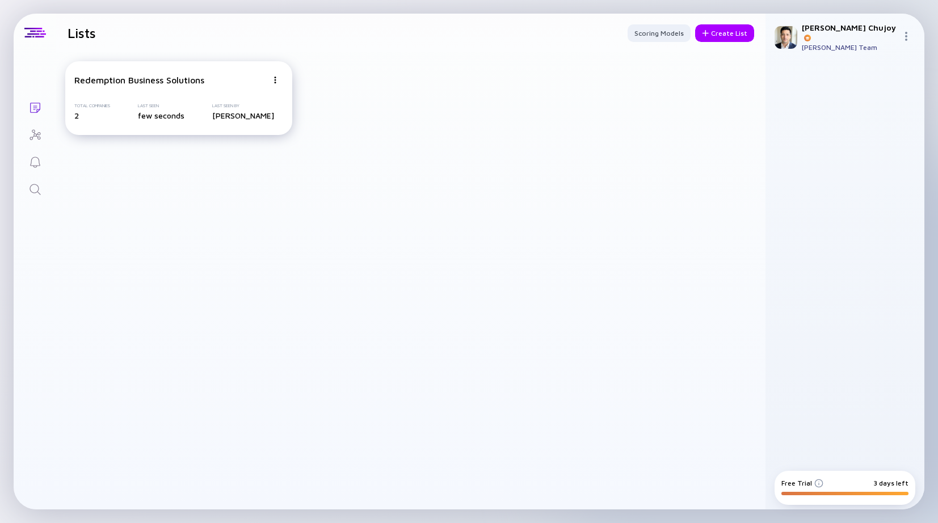
click at [180, 66] on div "Redemption Business Solutions Total Companies 2 Last Seen few seconds Last Seen…" at bounding box center [178, 98] width 227 height 74
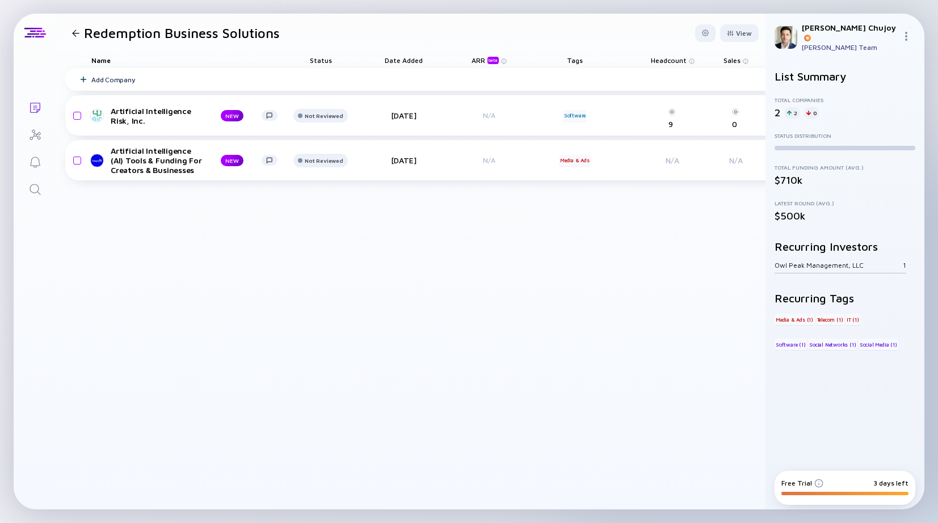
click at [777, 31] on img at bounding box center [786, 37] width 23 height 23
click at [778, 40] on img at bounding box center [786, 37] width 23 height 23
click at [902, 39] on div at bounding box center [909, 37] width 14 height 11
click at [848, 155] on div "Settings" at bounding box center [868, 161] width 75 height 23
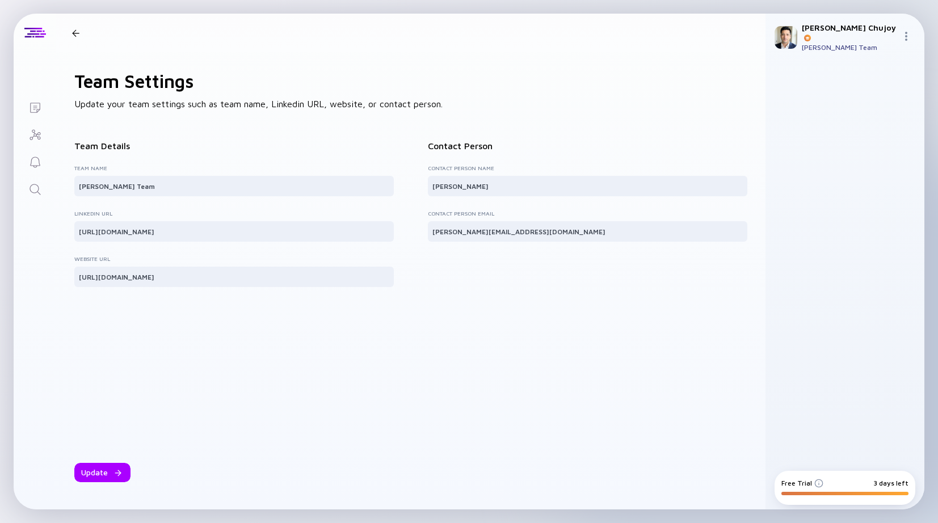
click at [909, 32] on img at bounding box center [906, 36] width 9 height 9
click at [860, 138] on div "Orders" at bounding box center [868, 139] width 75 height 23
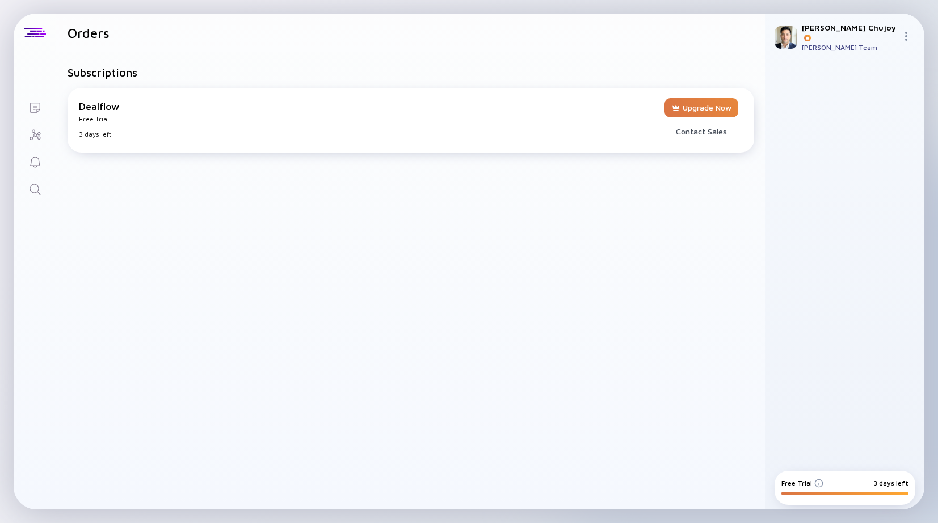
click at [898, 39] on div "[PERSON_NAME] [PERSON_NAME] Team" at bounding box center [844, 37] width 159 height 47
click at [914, 32] on div at bounding box center [909, 37] width 14 height 11
click at [857, 54] on div "Sign Out" at bounding box center [868, 57] width 75 height 23
